Goal: Task Accomplishment & Management: Complete application form

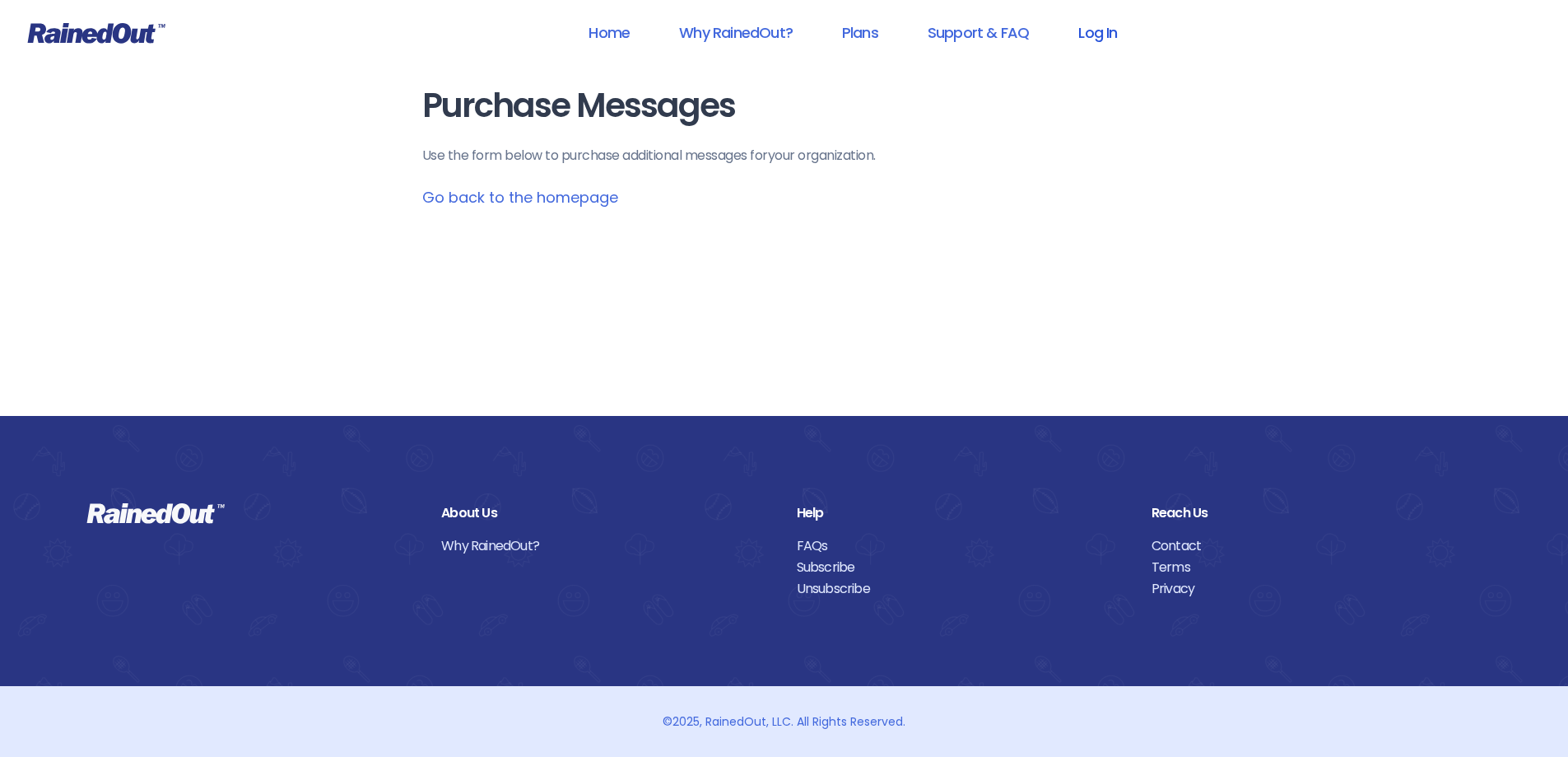
click at [1099, 28] on link "Log In" at bounding box center [1097, 33] width 82 height 37
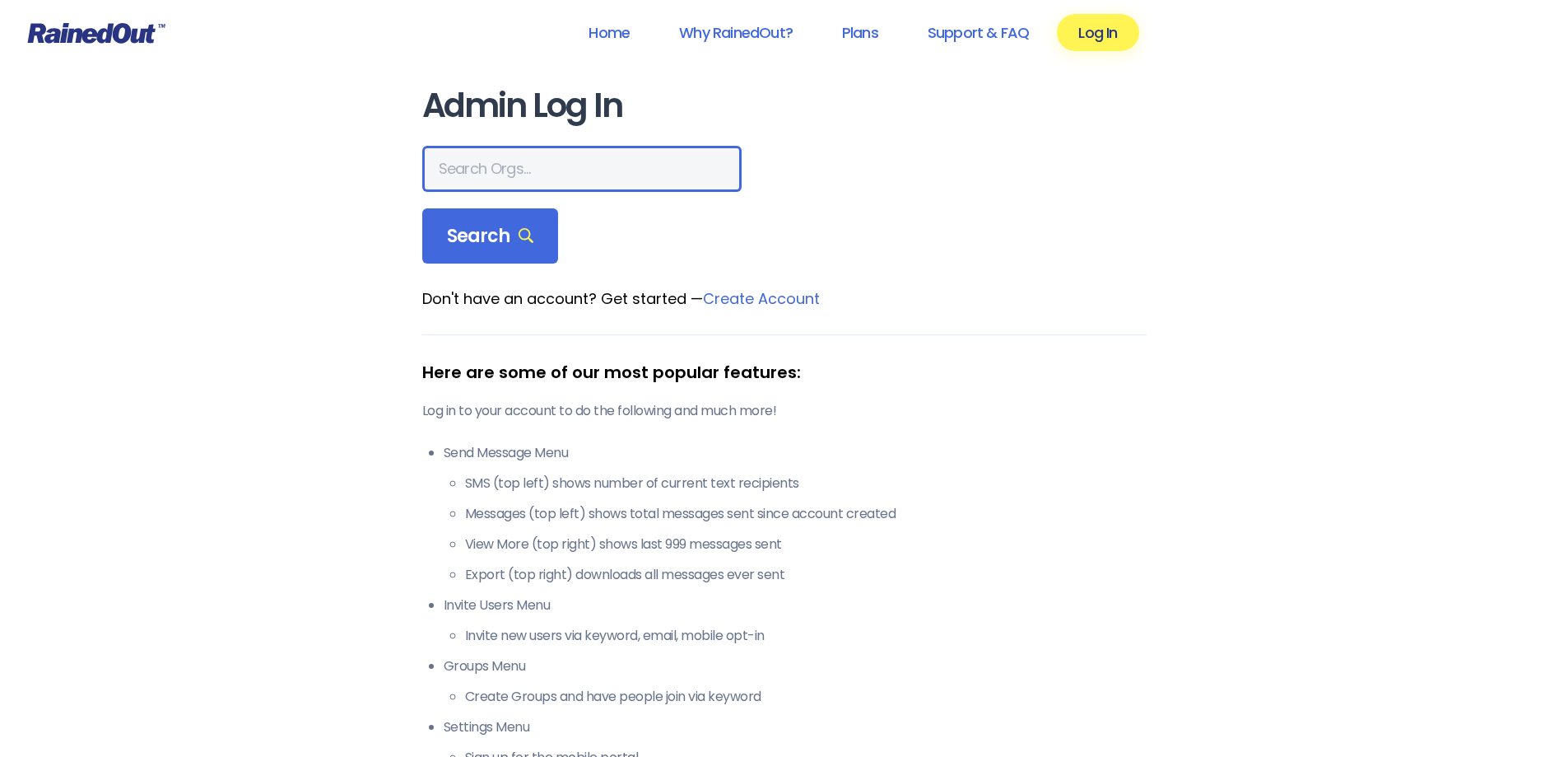
click at [550, 166] on input "text" at bounding box center [582, 168] width 319 height 46
type input "Vanamatic"
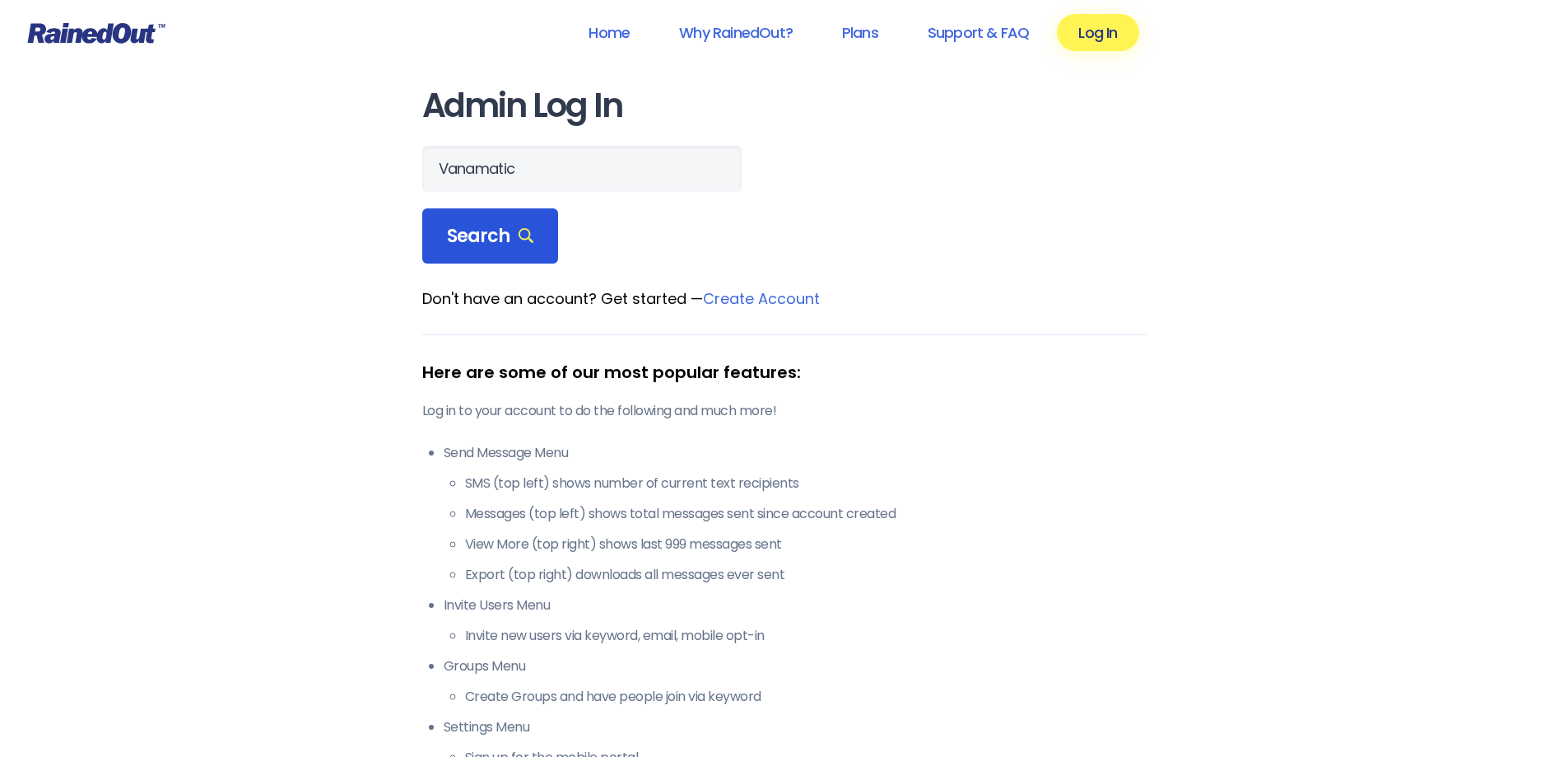
click at [509, 228] on span "Search" at bounding box center [491, 236] width 87 height 23
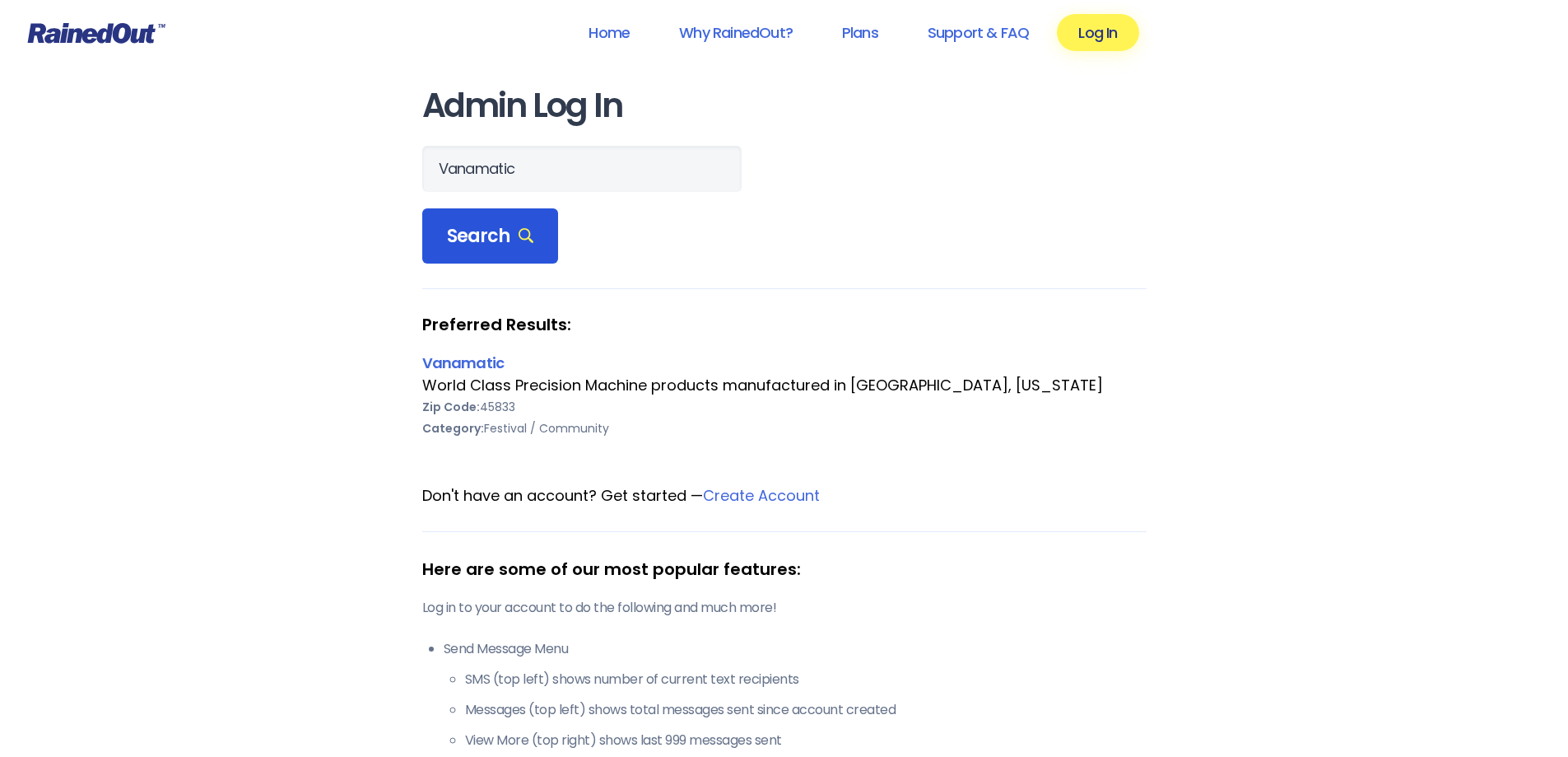
click at [487, 242] on span "Search" at bounding box center [491, 236] width 87 height 23
click at [488, 363] on link "Vanamatic" at bounding box center [463, 363] width 82 height 20
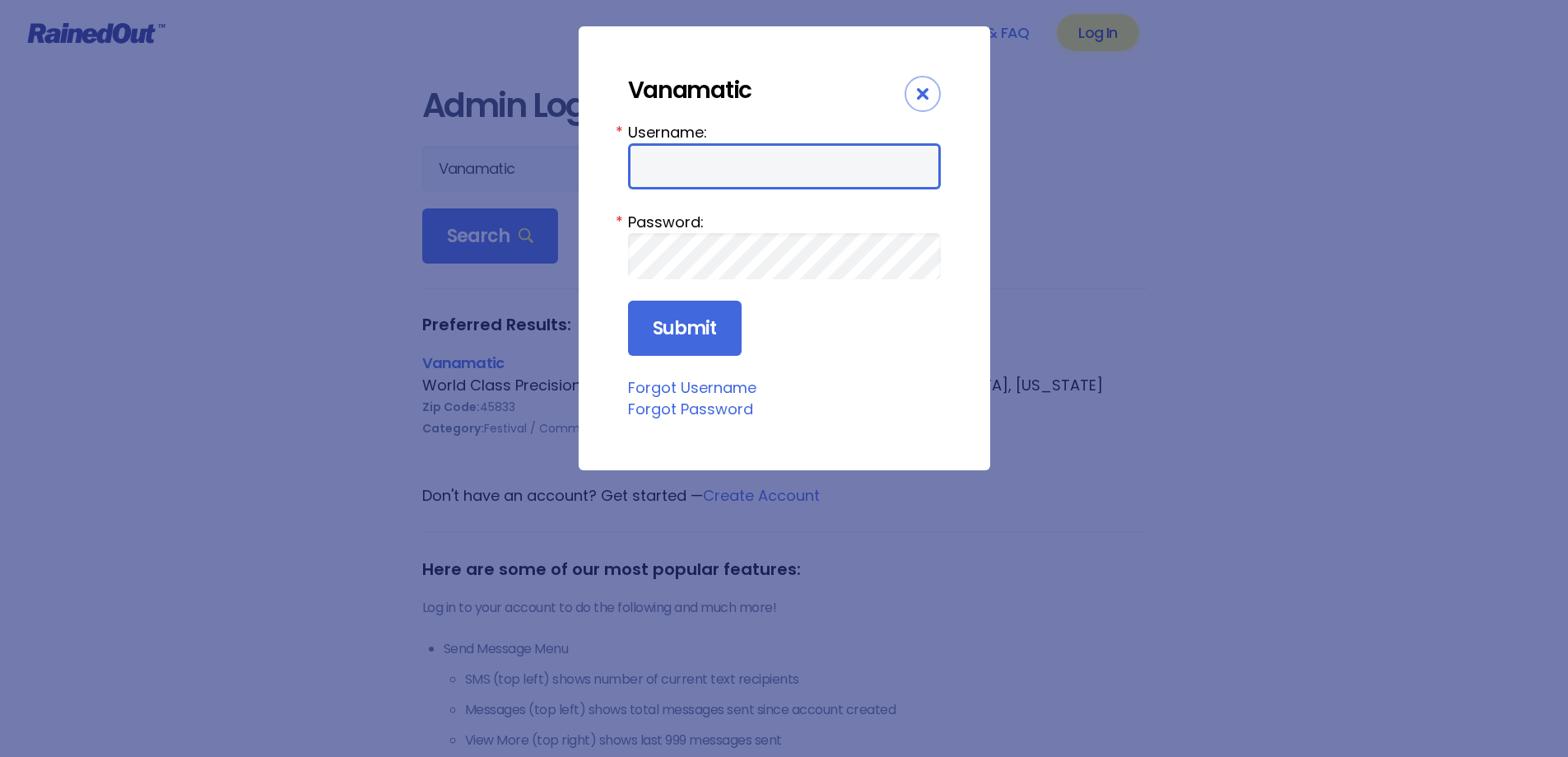
click at [690, 167] on input "Username:" at bounding box center [784, 166] width 313 height 46
type input "Vanamatic701"
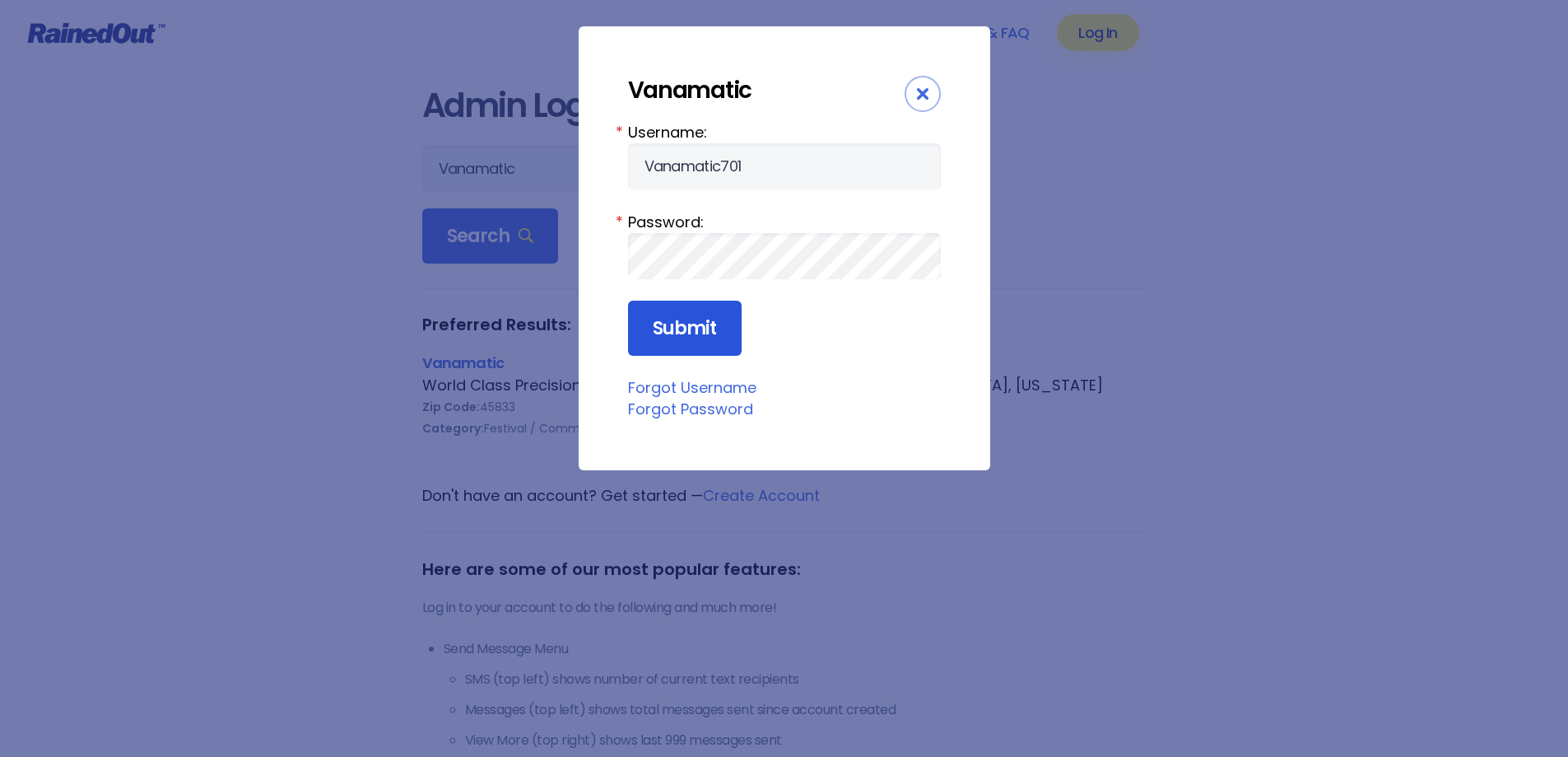
click at [665, 319] on input "Submit" at bounding box center [684, 328] width 114 height 56
